Goal: Task Accomplishment & Management: Manage account settings

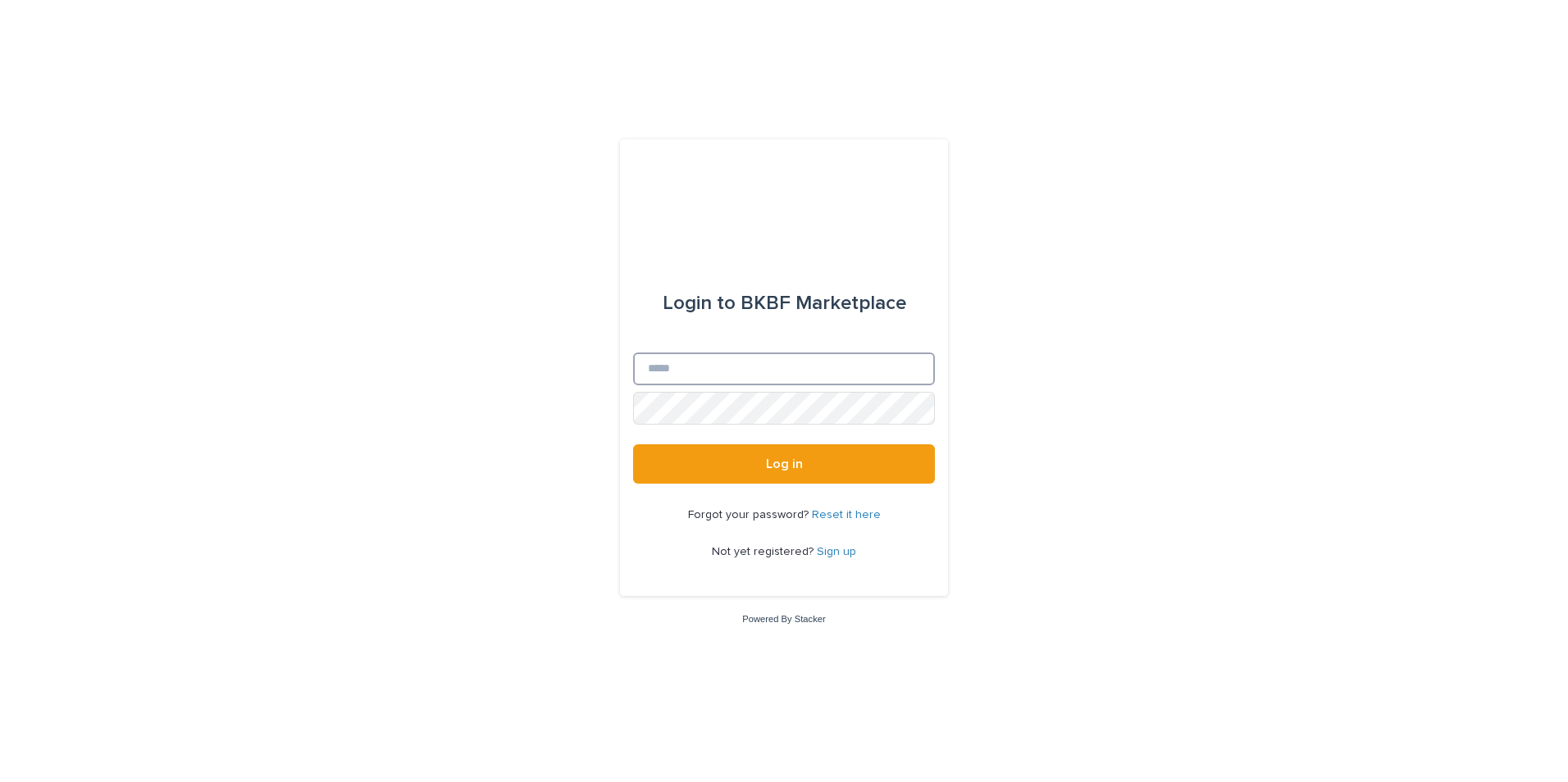
click at [720, 368] on input "Email" at bounding box center [784, 369] width 301 height 33
type input "**********"
click at [633, 444] on button "Log in" at bounding box center [784, 463] width 301 height 39
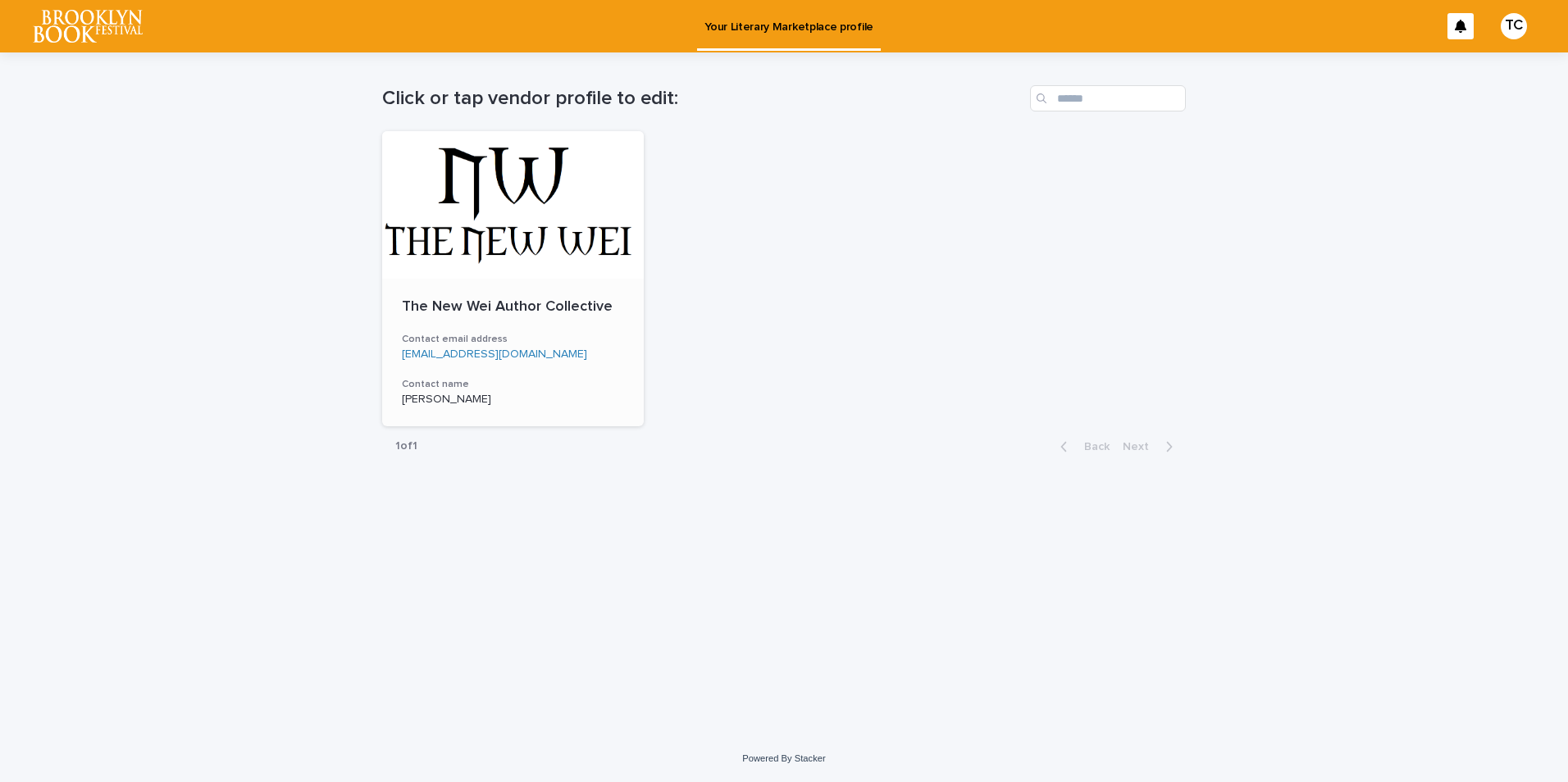
click at [514, 200] on div at bounding box center [513, 205] width 261 height 147
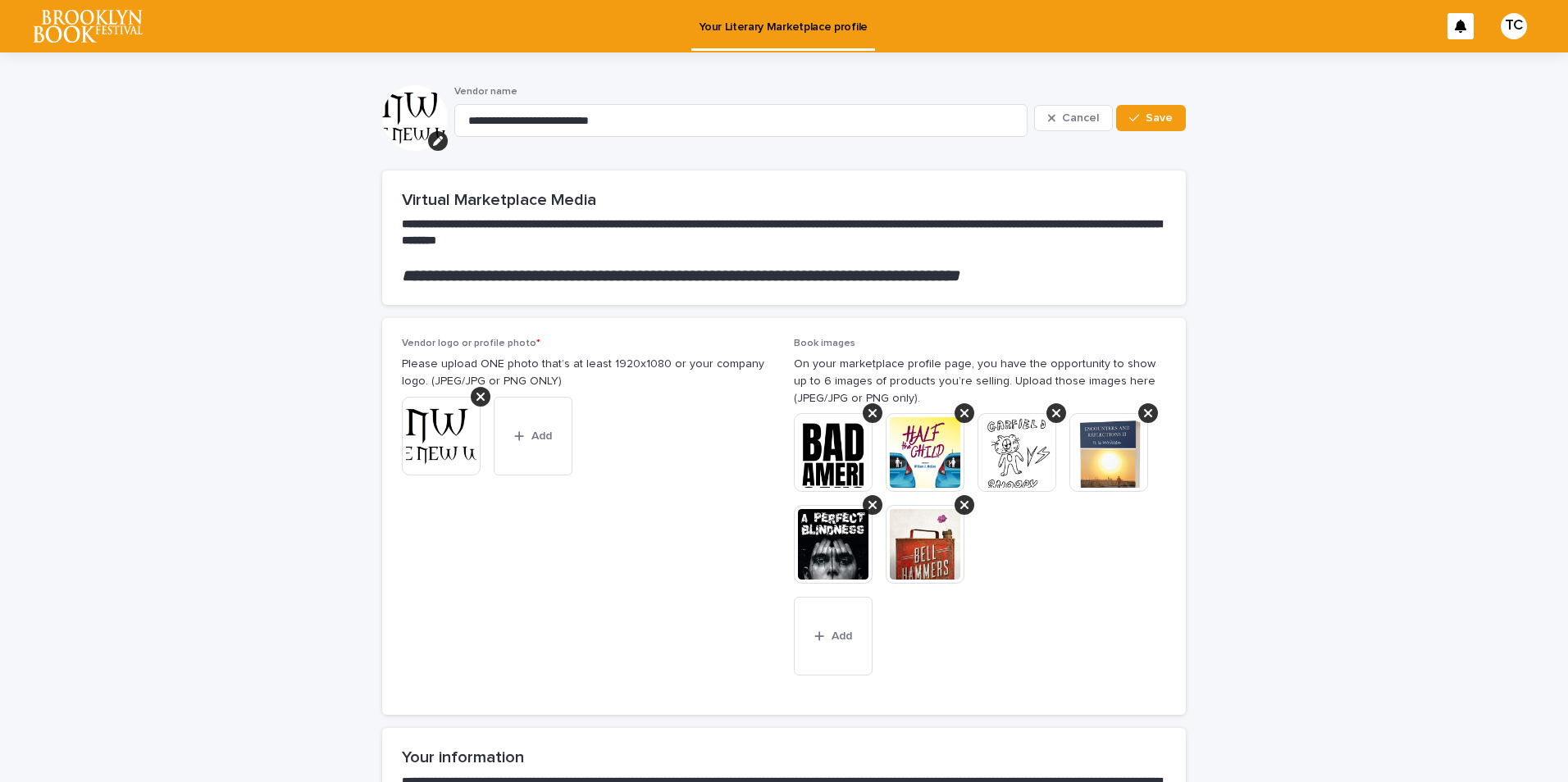
scroll to position [82, 0]
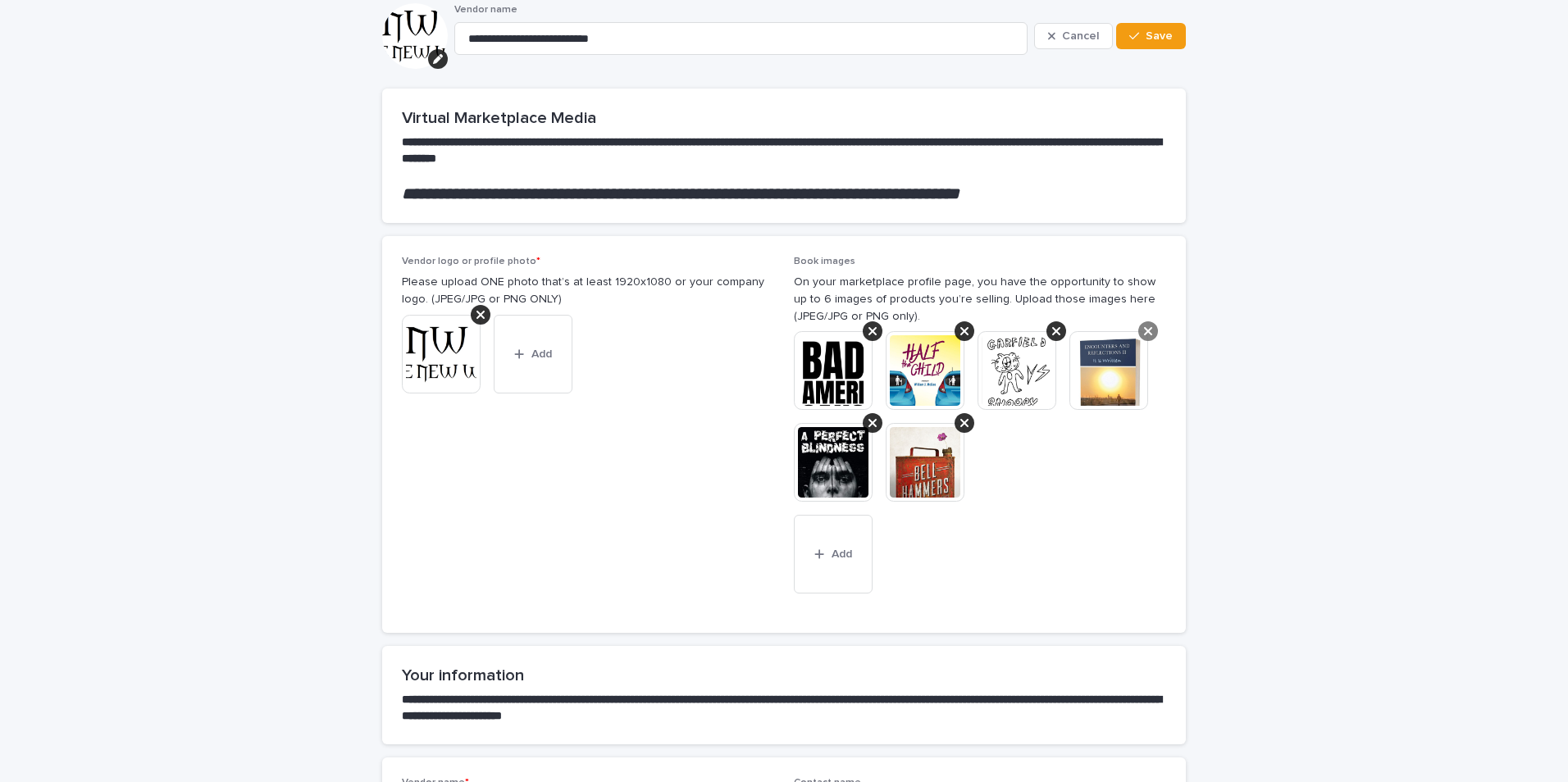
click at [1144, 336] on icon at bounding box center [1147, 331] width 8 height 13
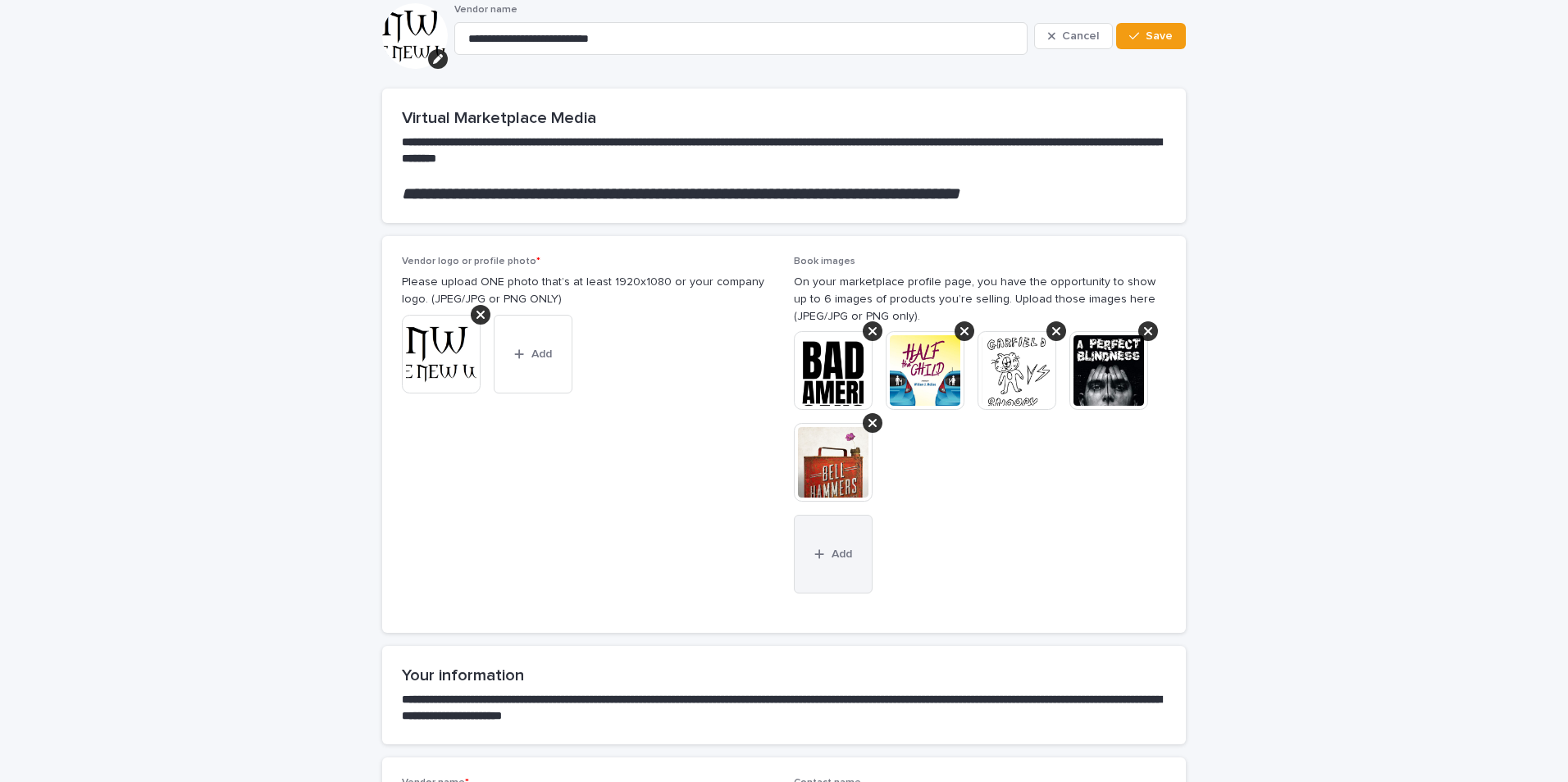
click at [835, 578] on button "Add" at bounding box center [833, 554] width 78 height 78
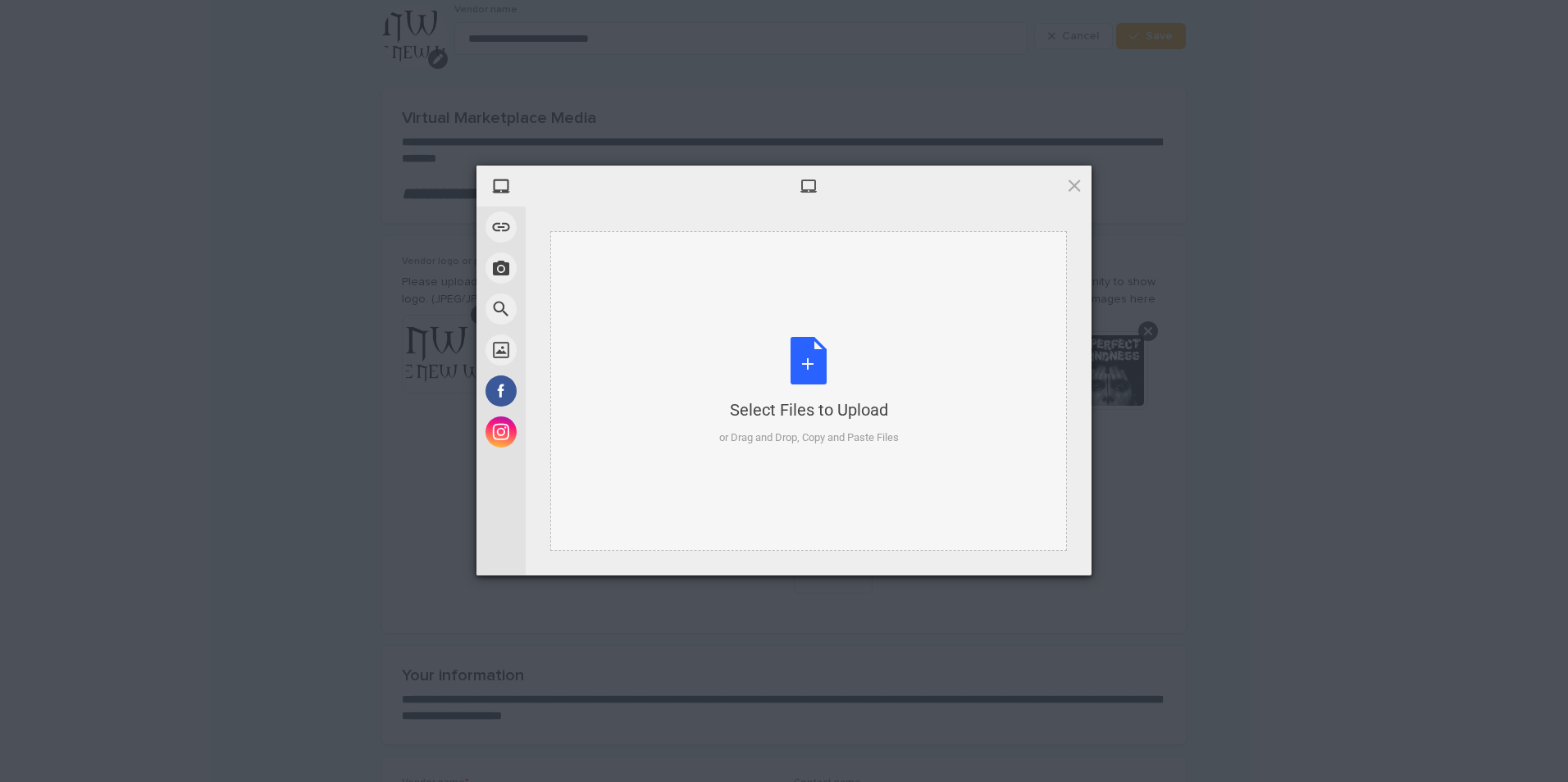
click at [808, 367] on div "Select Files to Upload or Drag and Drop, Copy and Paste Files" at bounding box center [809, 391] width 179 height 109
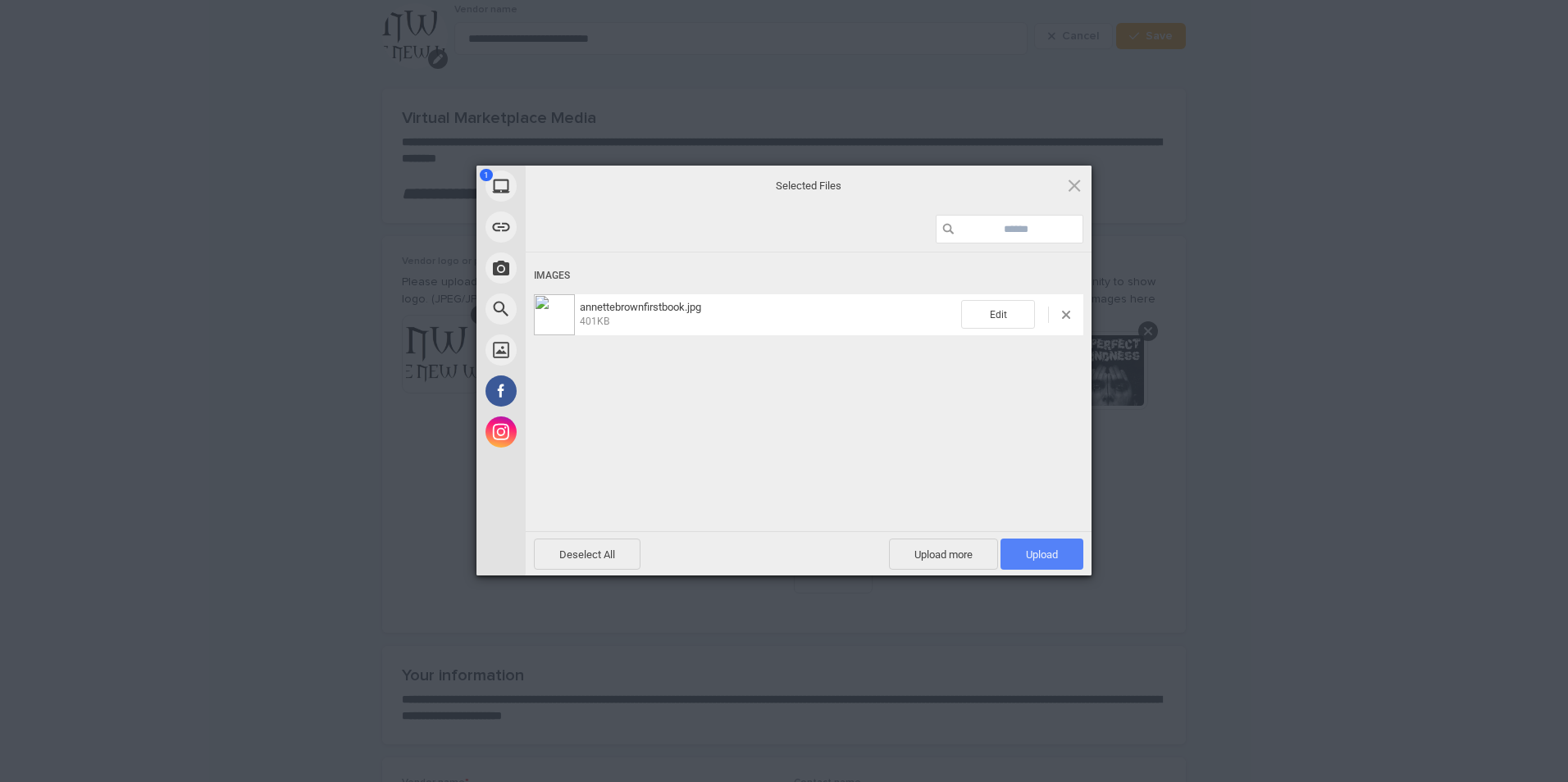
click at [1051, 547] on span "Upload 1" at bounding box center [1041, 554] width 83 height 31
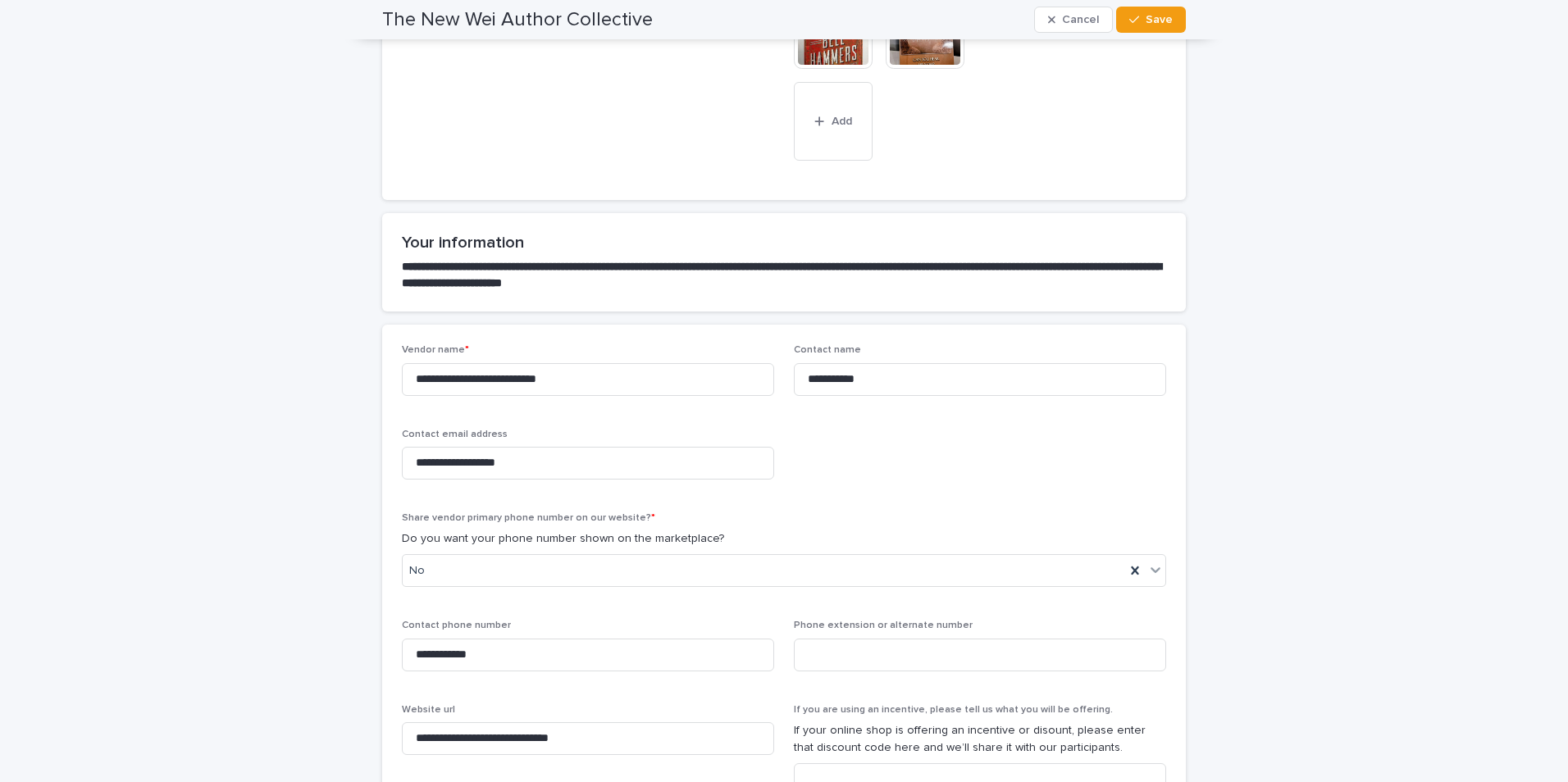
scroll to position [273, 0]
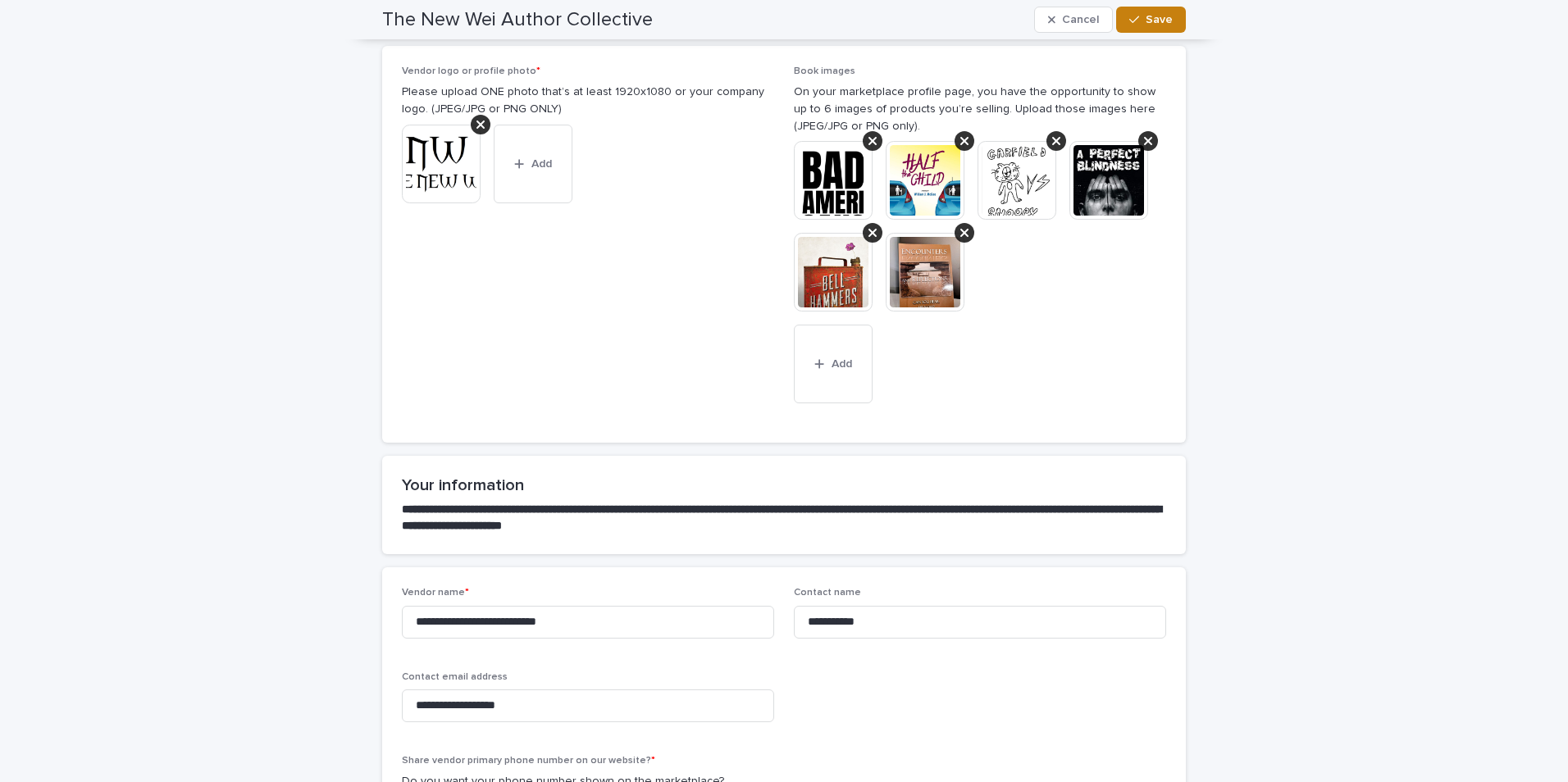
click at [1146, 14] on span "Save" at bounding box center [1159, 19] width 27 height 11
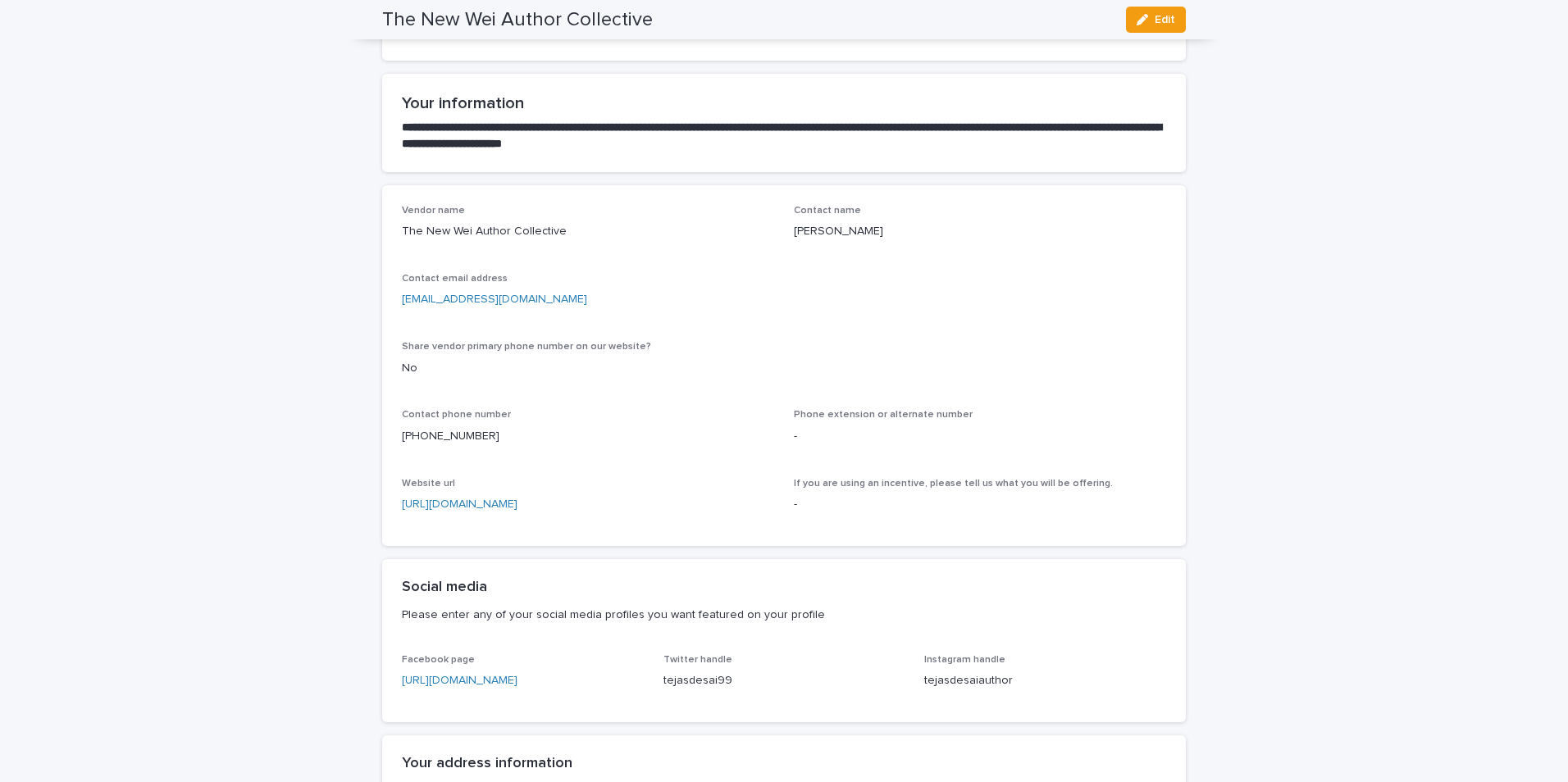
scroll to position [0, 0]
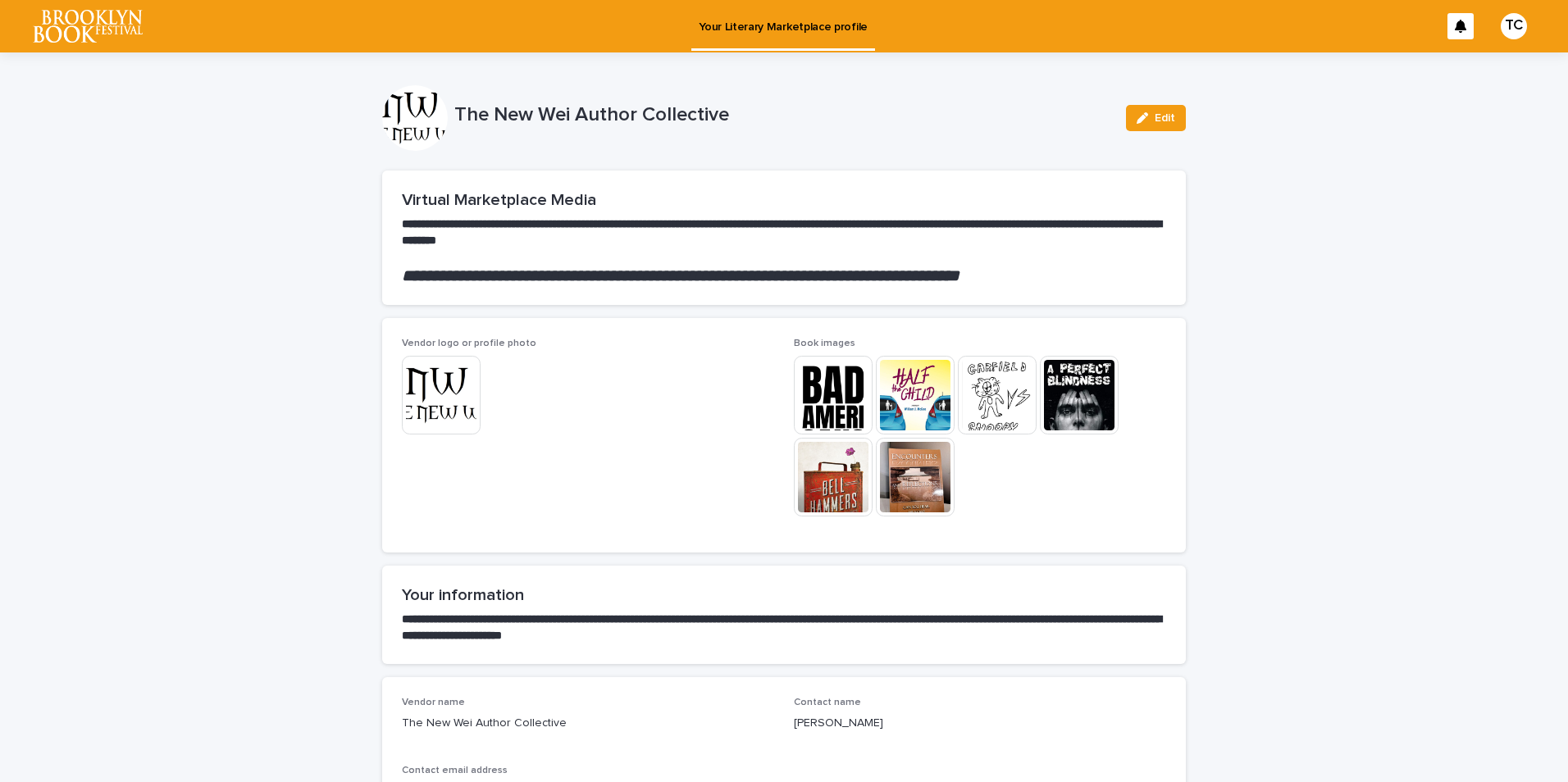
click at [916, 469] on img at bounding box center [915, 477] width 78 height 78
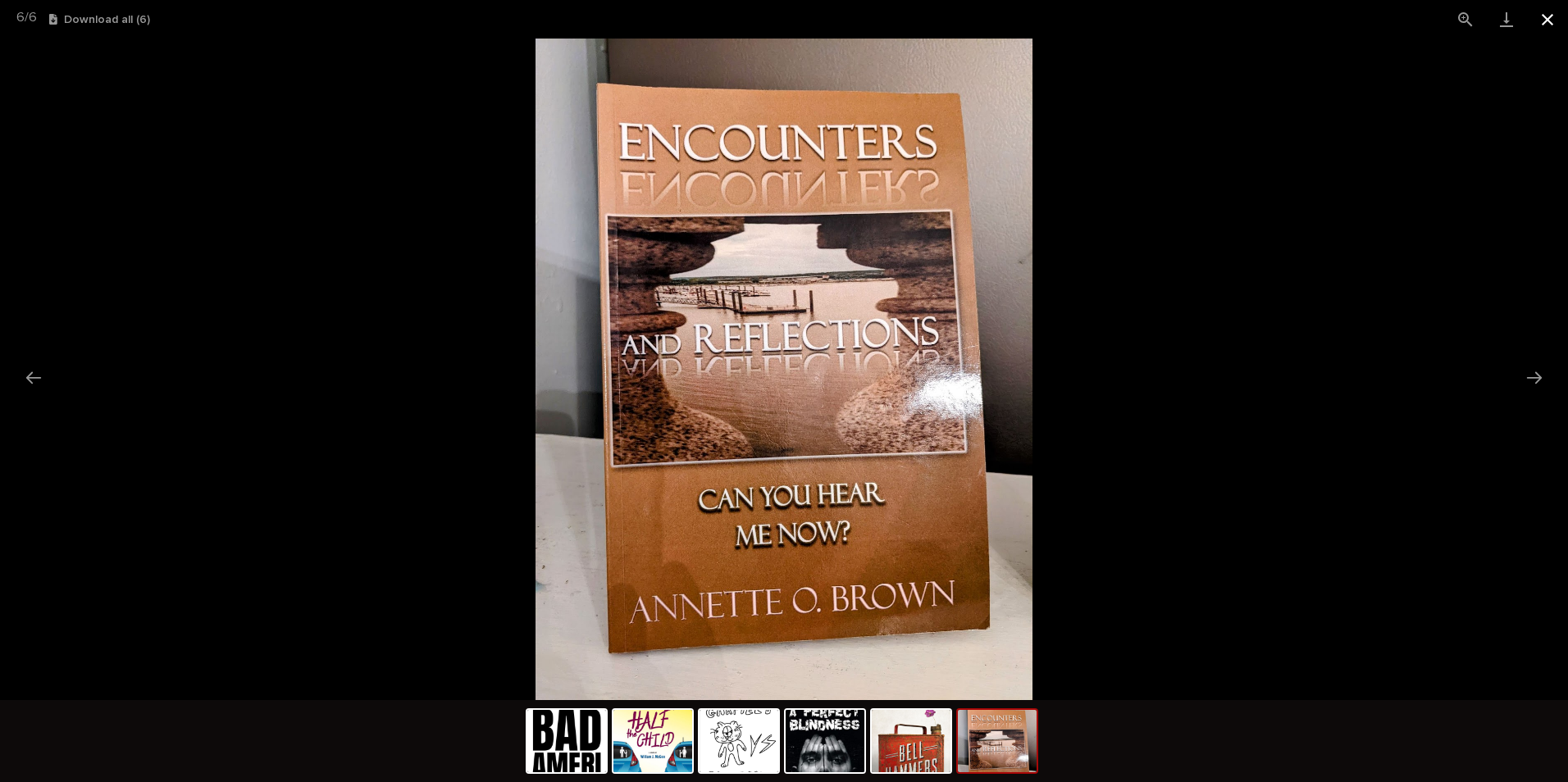
click at [1554, 17] on button "Close gallery" at bounding box center [1547, 19] width 41 height 38
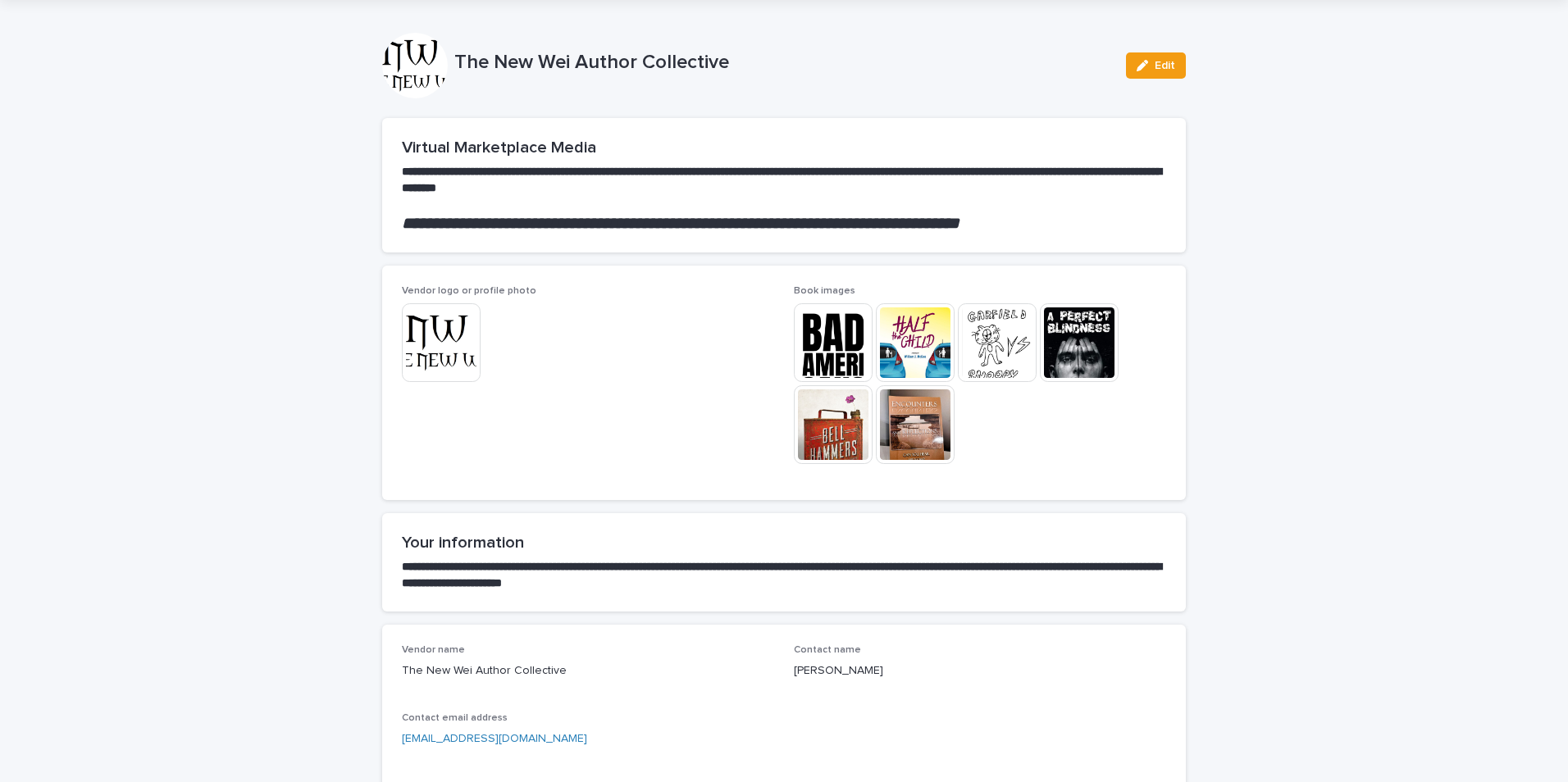
scroll to position [82, 0]
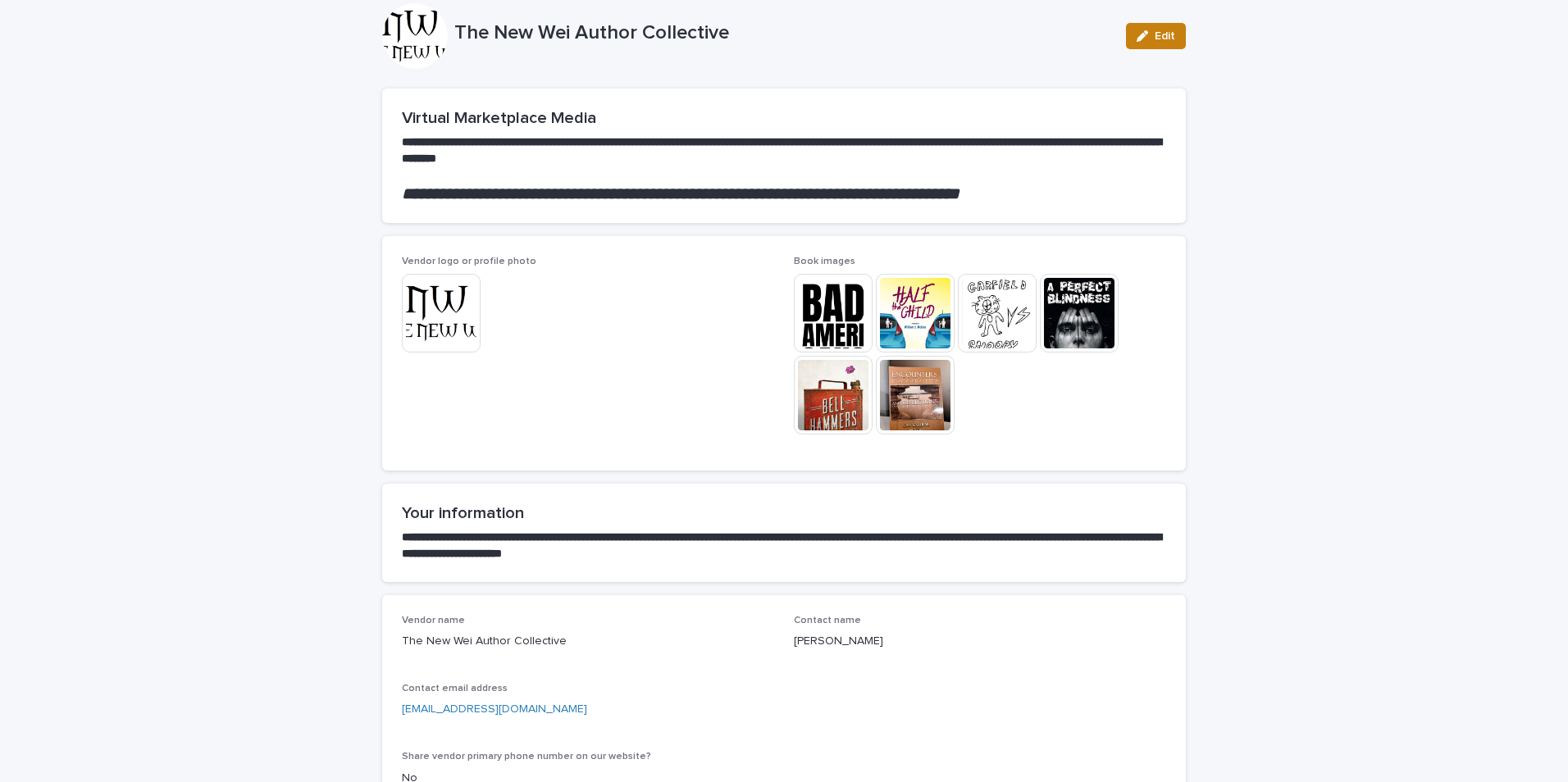
click at [1162, 31] on span "Edit" at bounding box center [1165, 36] width 21 height 11
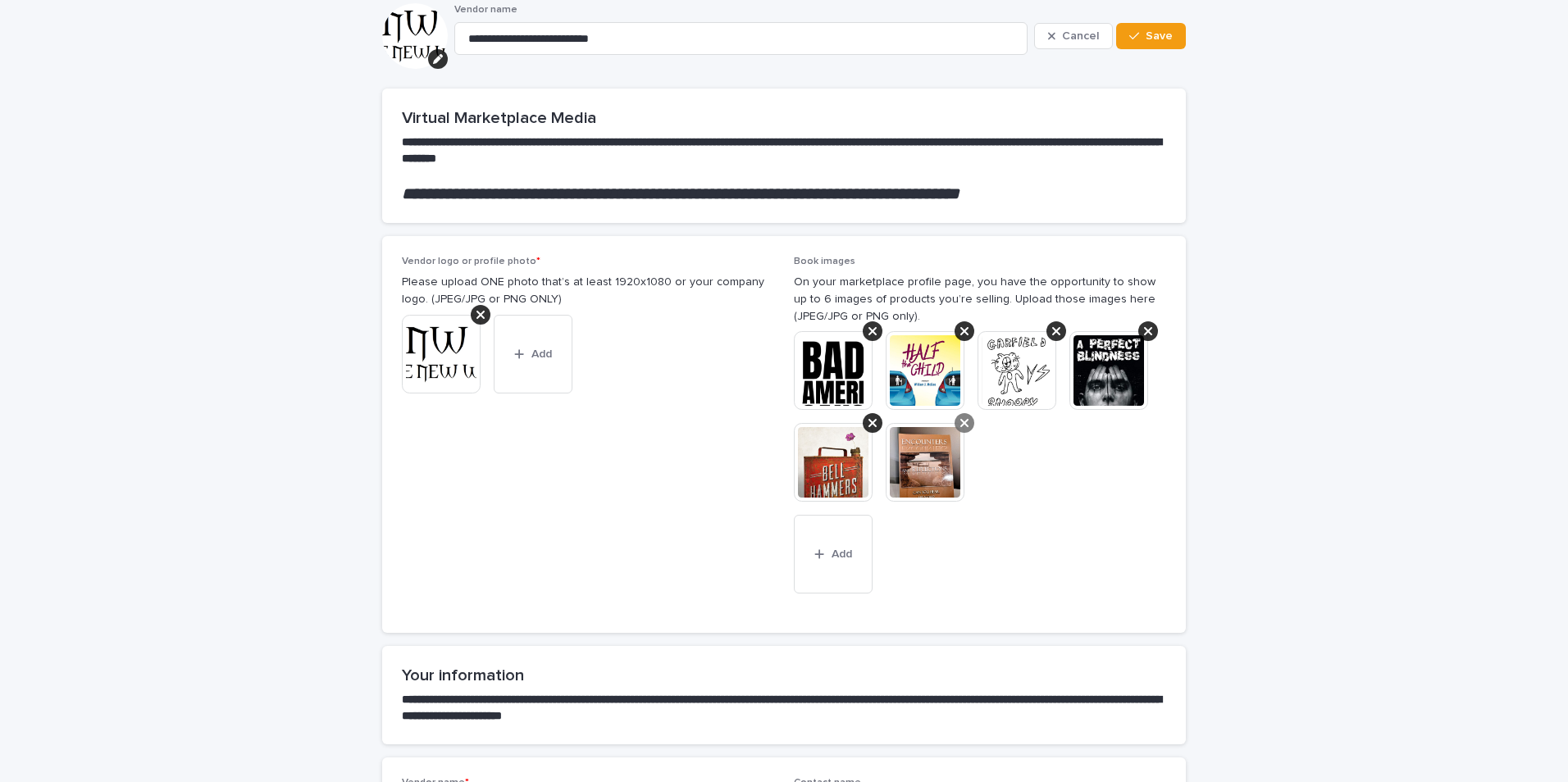
click at [960, 426] on icon at bounding box center [963, 422] width 8 height 8
click at [821, 543] on button "Add" at bounding box center [833, 554] width 78 height 78
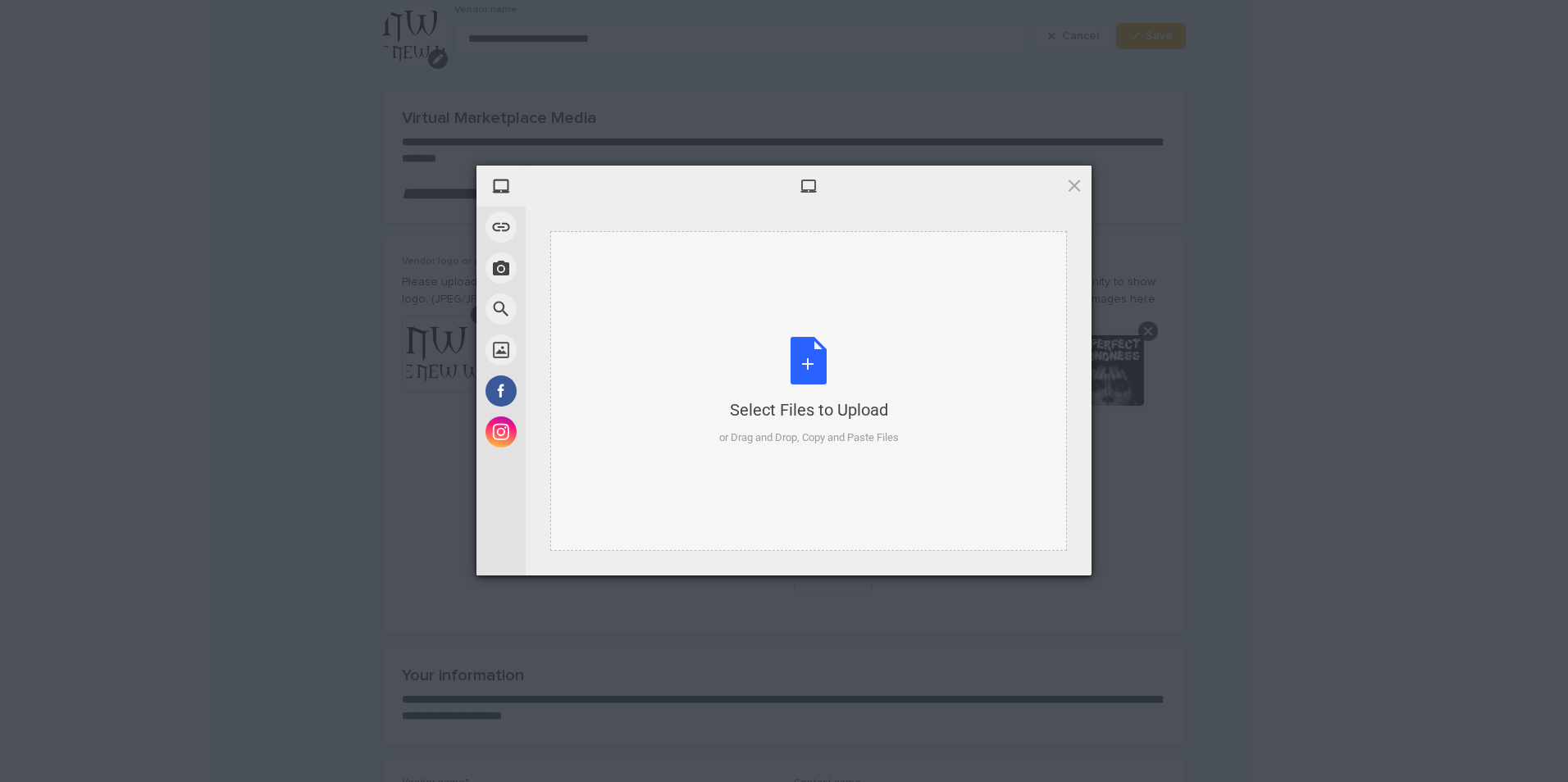
click at [807, 366] on div "Select Files to Upload or Drag and Drop, Copy and Paste Files" at bounding box center [809, 391] width 179 height 109
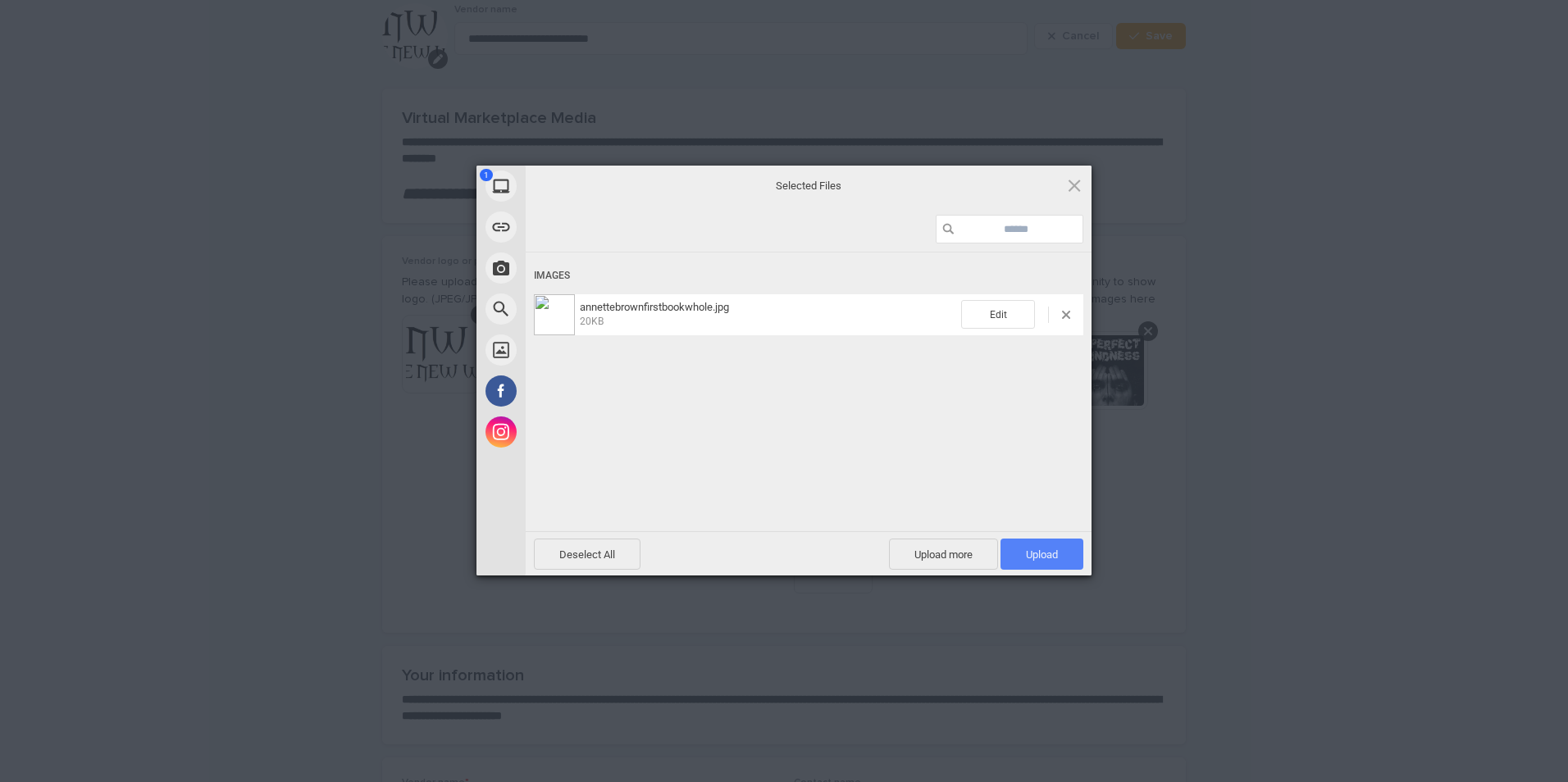
click at [1074, 559] on span "Upload 1" at bounding box center [1041, 554] width 83 height 31
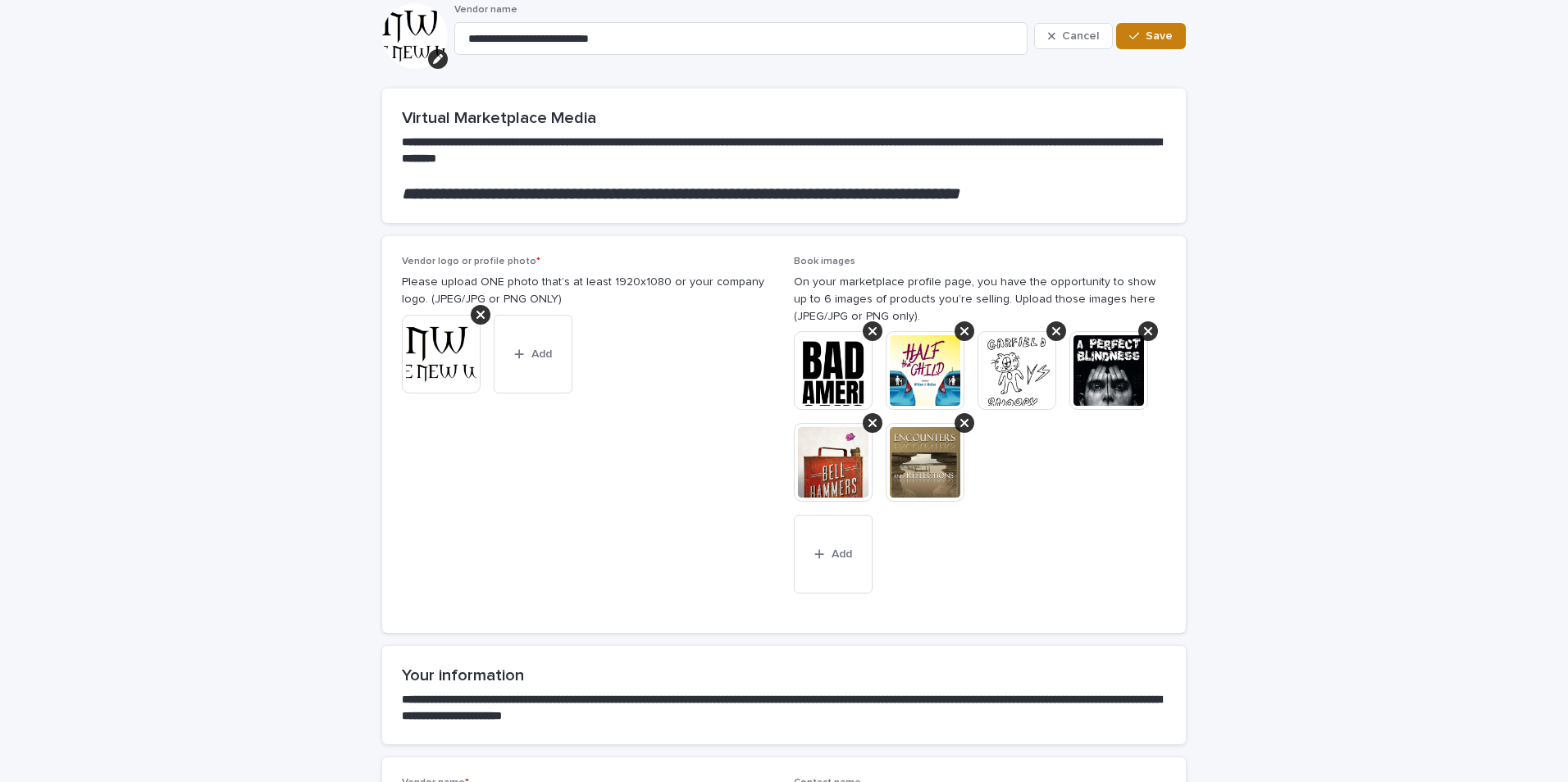
click at [1146, 34] on span "Save" at bounding box center [1159, 36] width 27 height 11
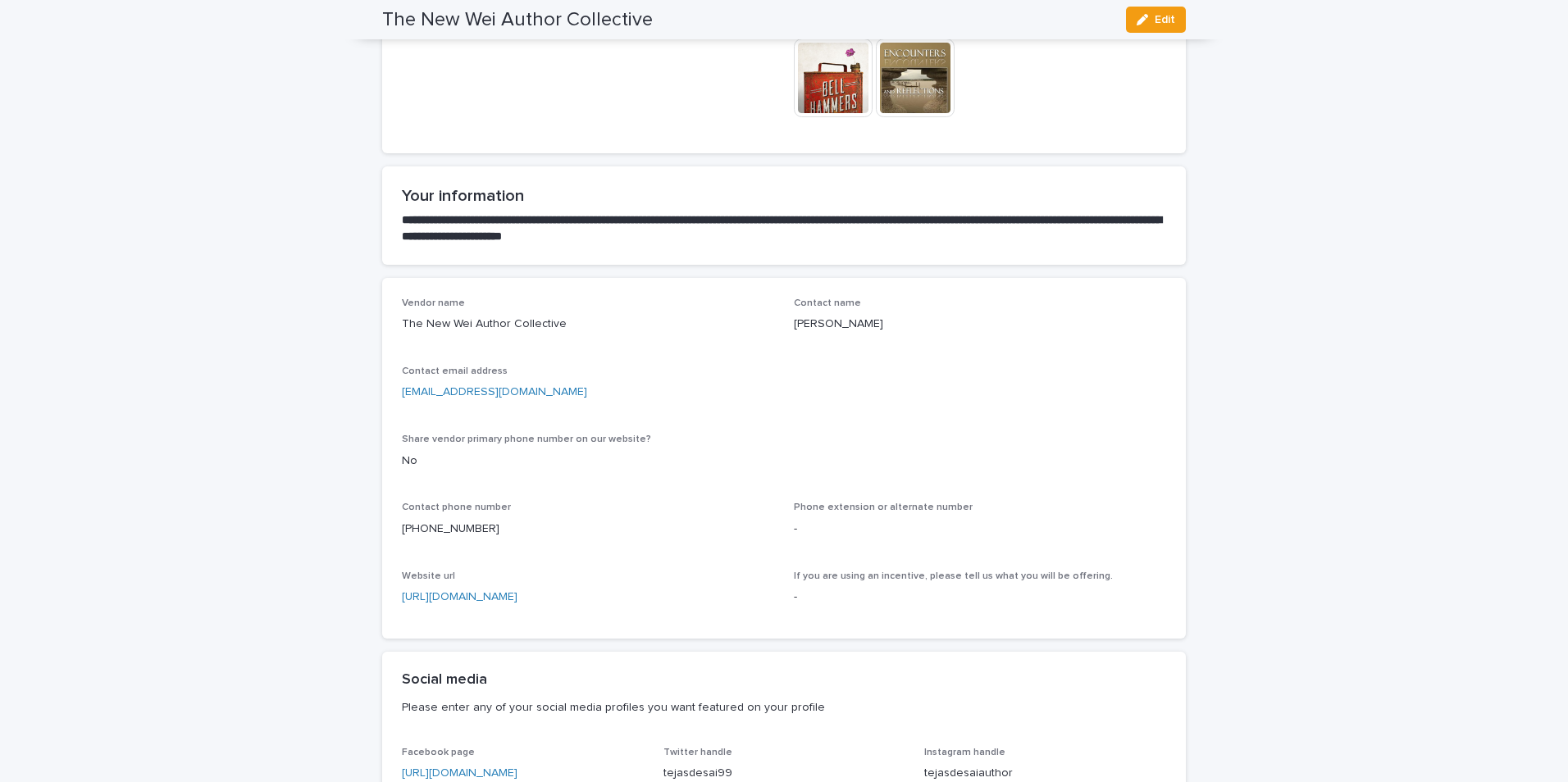
scroll to position [0, 0]
